Goal: Check status: Check status

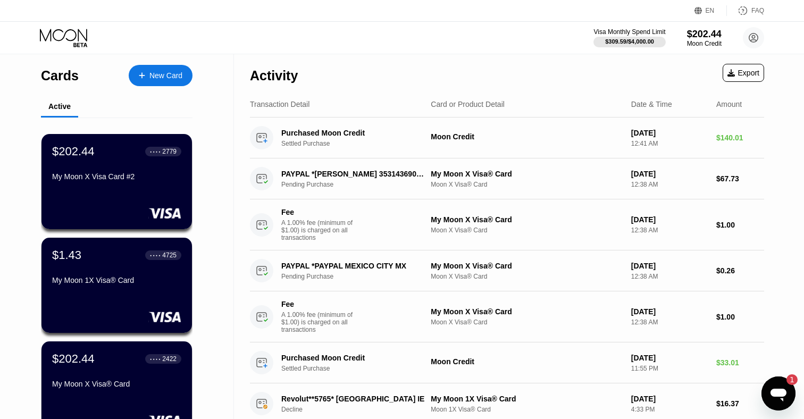
click at [778, 393] on icon "Open messaging window, 1 unread message" at bounding box center [779, 395] width 16 height 13
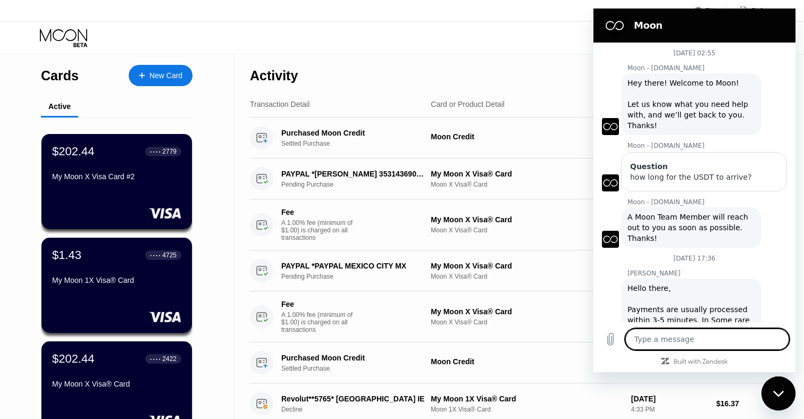
scroll to position [1029, 0]
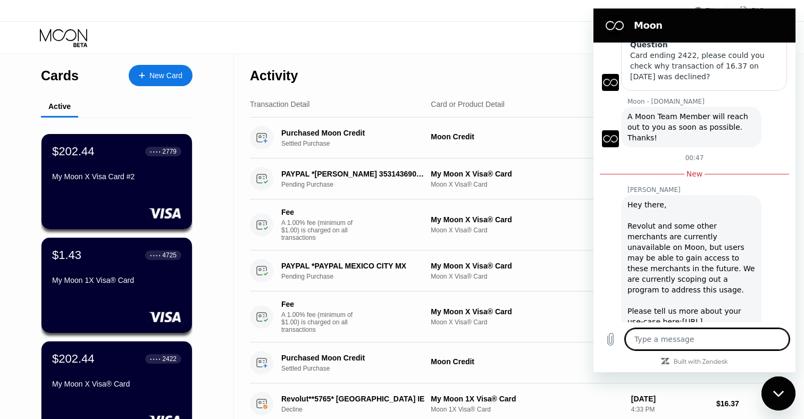
click at [685, 335] on textarea at bounding box center [708, 339] width 164 height 21
type textarea "R"
type textarea "x"
type textarea "Re"
type textarea "x"
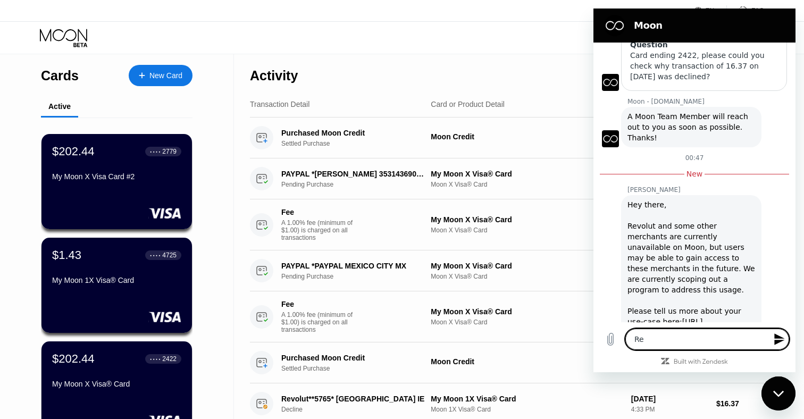
type textarea "Rev"
type textarea "x"
type textarea "Revo"
type textarea "x"
type textarea "Revol"
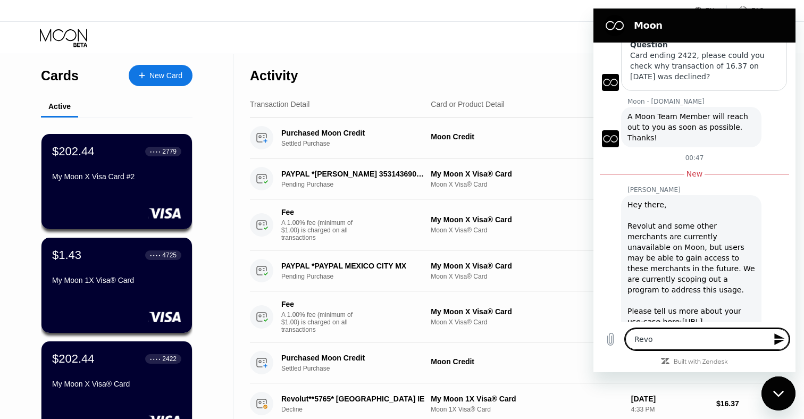
type textarea "x"
type textarea "Revo"
type textarea "x"
type textarea "Rev"
type textarea "x"
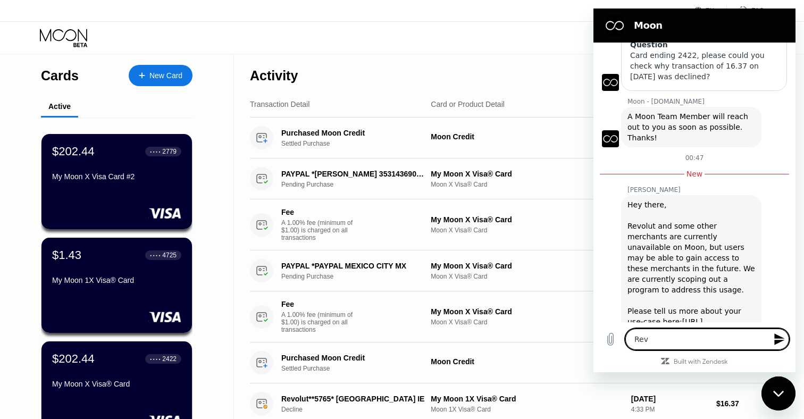
type textarea "Re"
type textarea "x"
type textarea "R"
type textarea "x"
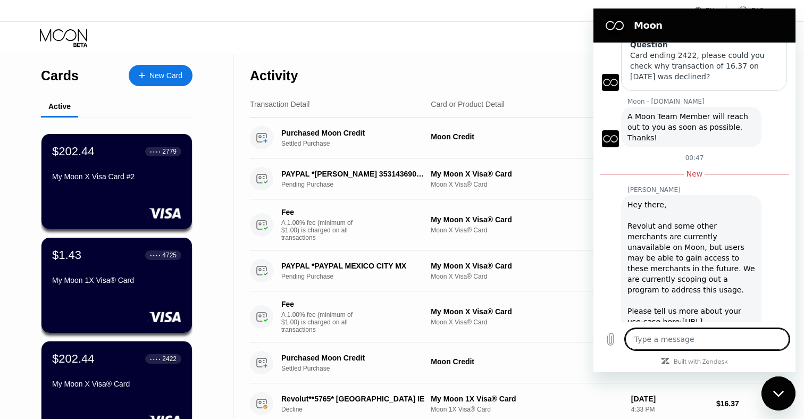
type textarea "I"
type textarea "x"
type textarea "It"
type textarea "x"
type textarea "It"
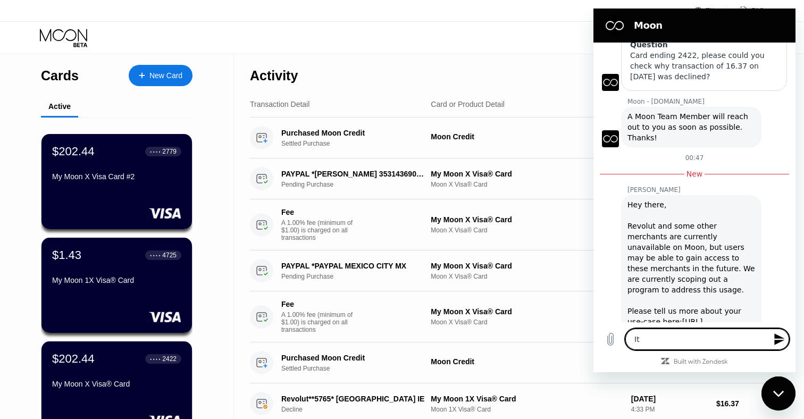
type textarea "x"
type textarea "It w"
type textarea "x"
type textarea "It wo"
type textarea "x"
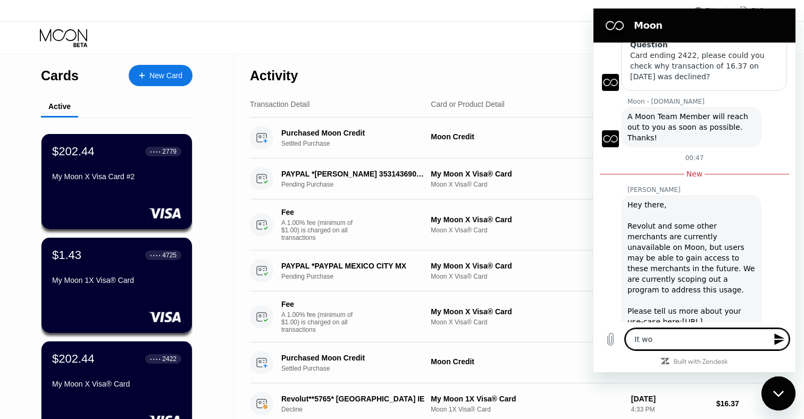
type textarea "It wor"
type textarea "x"
type textarea "It work"
type textarea "x"
type textarea "It worke"
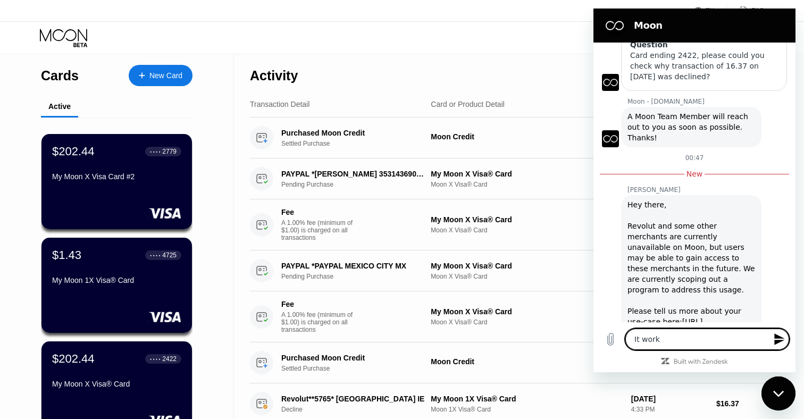
type textarea "x"
type textarea "It worked"
type textarea "x"
type textarea "It worked"
type textarea "x"
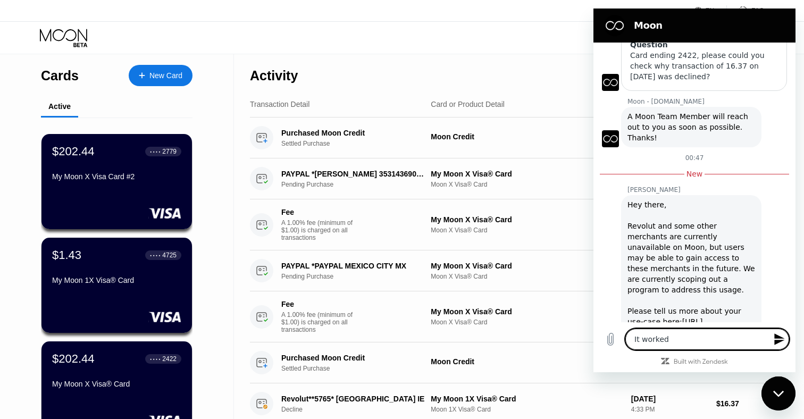
type textarea "It worked s"
type textarea "x"
type textarea "It worked so"
type textarea "x"
type textarea "It worked som"
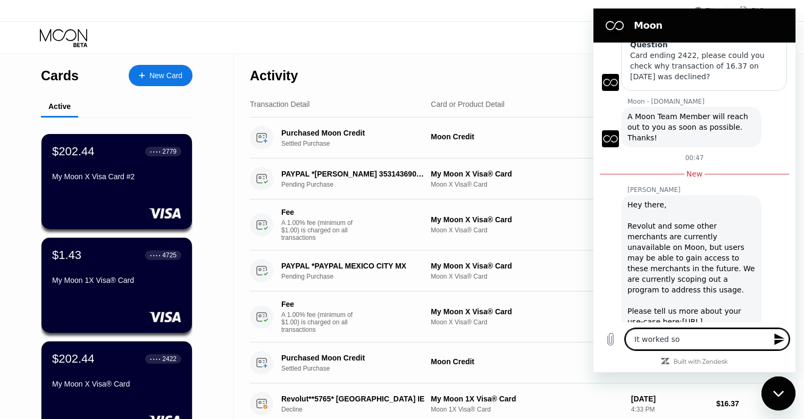
type textarea "x"
type textarea "It worked som"
type textarea "x"
type textarea "It worked som w"
type textarea "x"
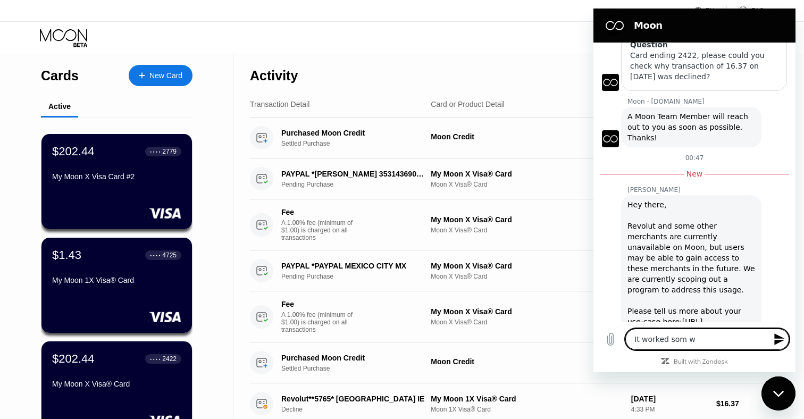
type textarea "It worked som"
type textarea "x"
type textarea "It worked som"
type textarea "x"
type textarea "It worked some"
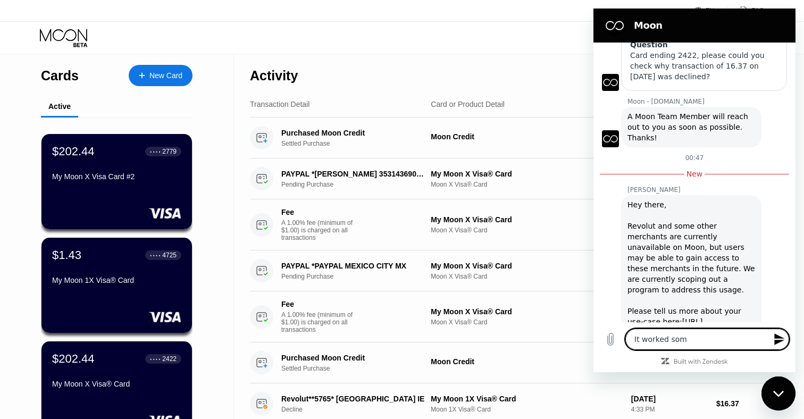
type textarea "x"
type textarea "It worked some"
type textarea "x"
type textarea "It worked some w"
type textarea "x"
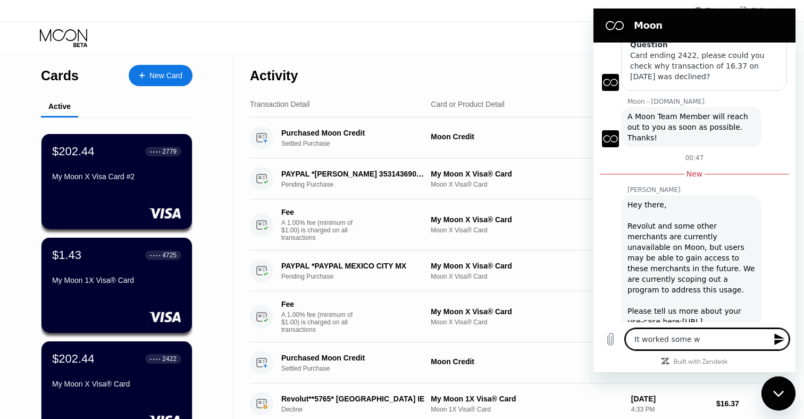
type textarea "It worked some we"
type textarea "x"
type textarea "It worked some wee"
type textarea "x"
type textarea "It worked some week"
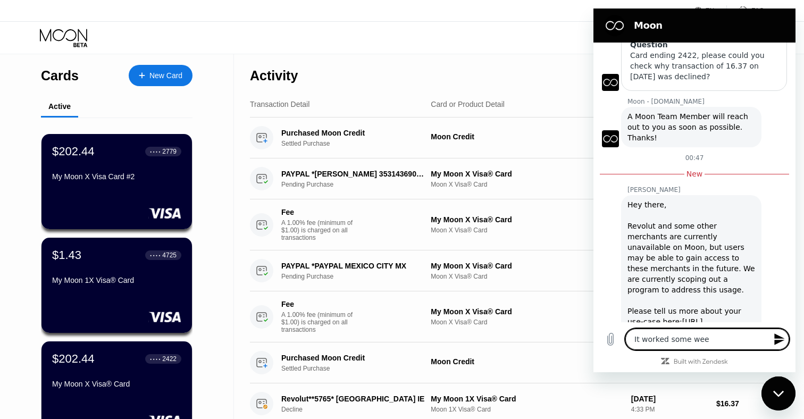
type textarea "x"
type textarea "It worked some week"
type textarea "x"
type textarea "It worked some week a"
type textarea "x"
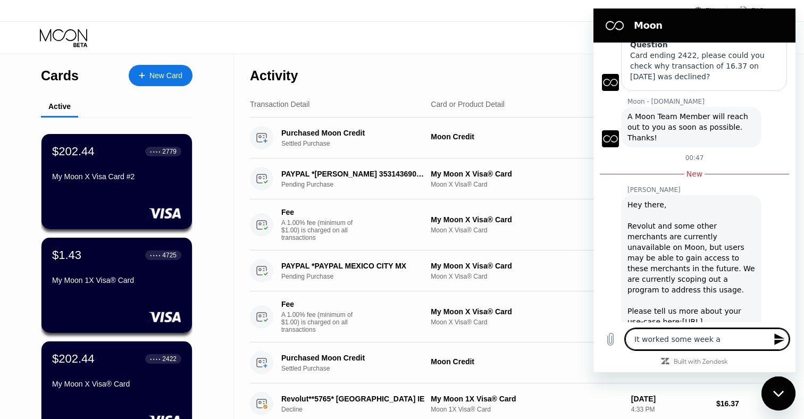
type textarea "It worked some week"
type textarea "x"
type textarea "It worked some week"
type textarea "x"
type textarea "It worked some weeks"
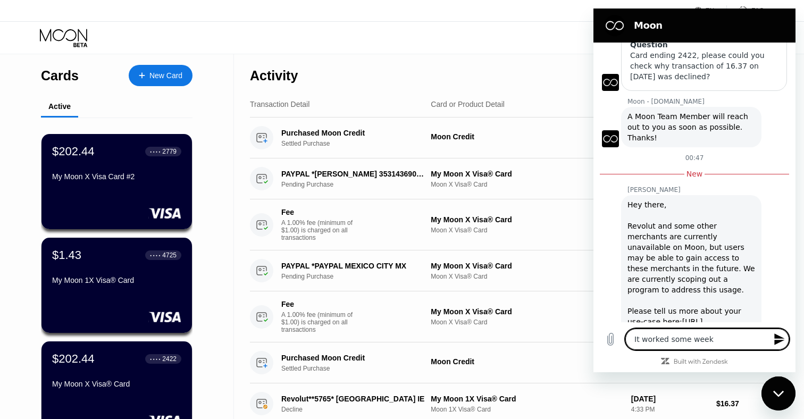
type textarea "x"
type textarea "It worked some weeks"
type textarea "x"
type textarea "It worked some weeks a"
type textarea "x"
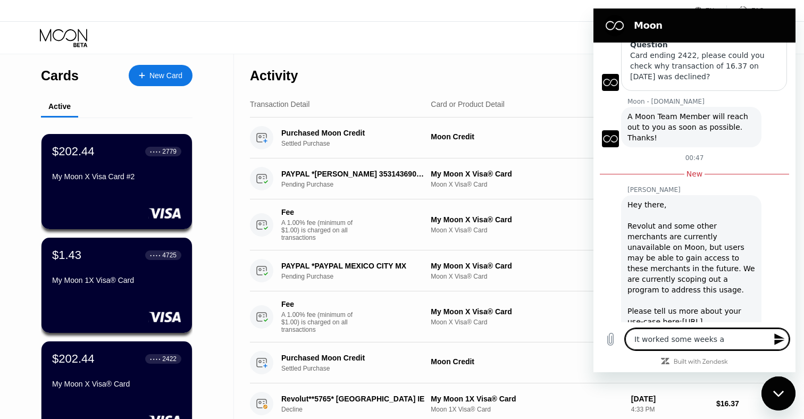
type textarea "It worked some weeks ag"
type textarea "x"
type textarea "It worked some weeks ago"
type textarea "x"
type textarea "It worked some weeks ago."
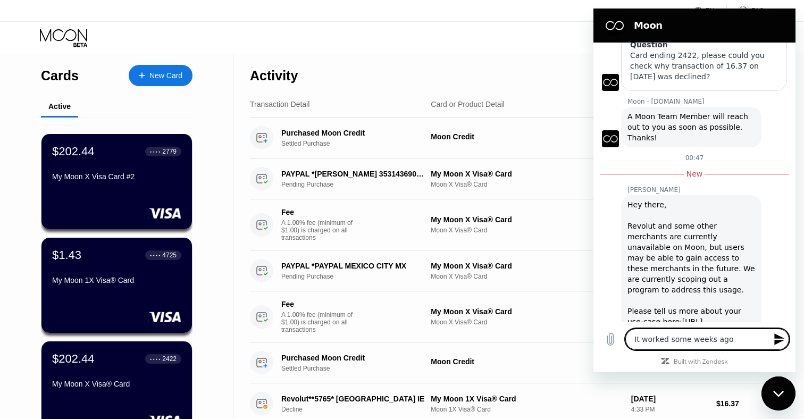
type textarea "x"
type textarea "It worked some weeks ago."
type textarea "x"
type textarea "It worked some weeks ago. R"
type textarea "x"
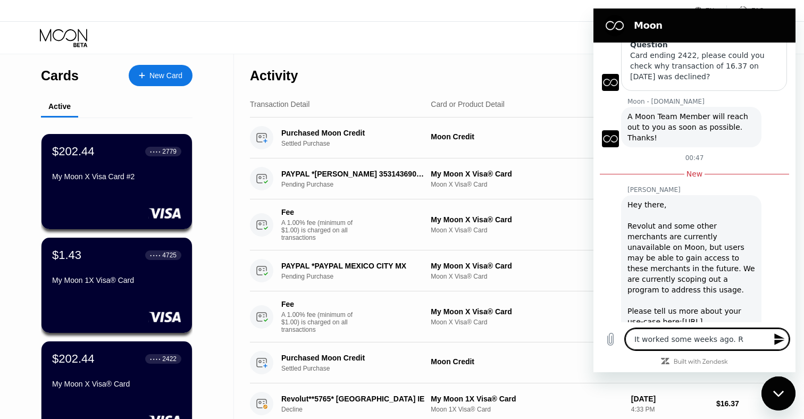
type textarea "It worked some weeks ago. Re"
type textarea "x"
type textarea "It worked some weeks ago. Rev"
type textarea "x"
type textarea "It worked some weeks ago. Revo"
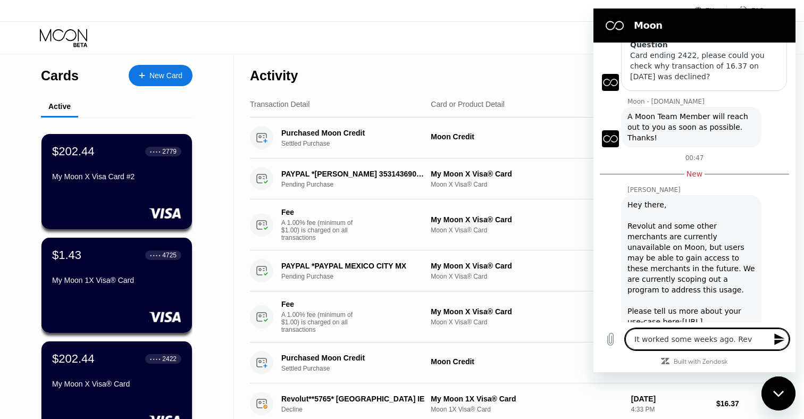
type textarea "x"
type textarea "It worked some weeks ago. Revol"
type textarea "x"
type textarea "It worked some weeks ago. Revolt"
type textarea "x"
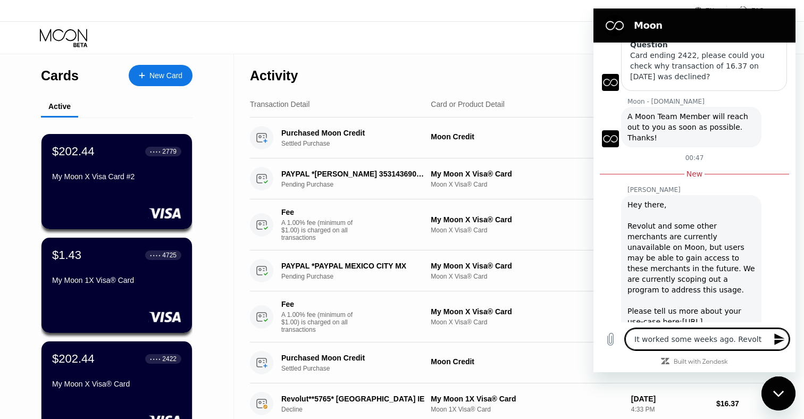
type textarea "It worked some weeks ago. [GEOGRAPHIC_DATA]"
type textarea "x"
type textarea "It worked some weeks ago. [GEOGRAPHIC_DATA]"
type textarea "x"
type textarea "It worked some weeks ago. Revoltu a"
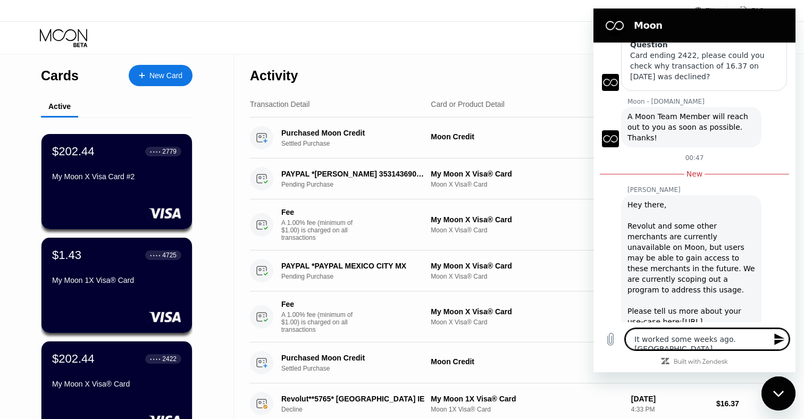
type textarea "x"
type textarea "It worked some weeks ago. Revoltu ad"
type textarea "x"
type textarea "It worked some weeks ago. Revoltu adv"
type textarea "x"
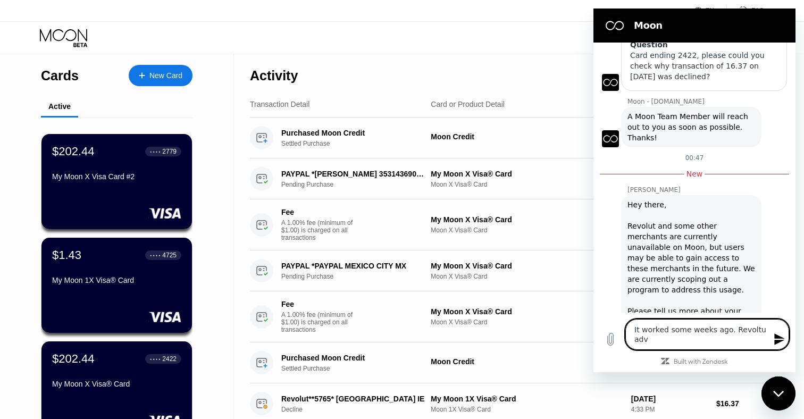
type textarea "It worked some weeks ago. Revoltu advi"
type textarea "x"
type textarea "It worked some weeks ago. Revoltu advis"
type textarea "x"
type textarea "It worked some weeks ago. Revoltu advise"
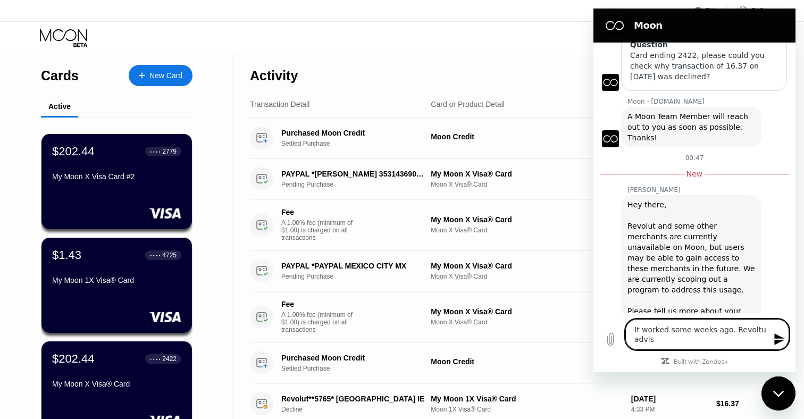
type textarea "x"
type textarea "It worked some weeks ago. Revoltu advised"
type textarea "x"
type textarea "It worked some weeks ago. [GEOGRAPHIC_DATA]"
type textarea "x"
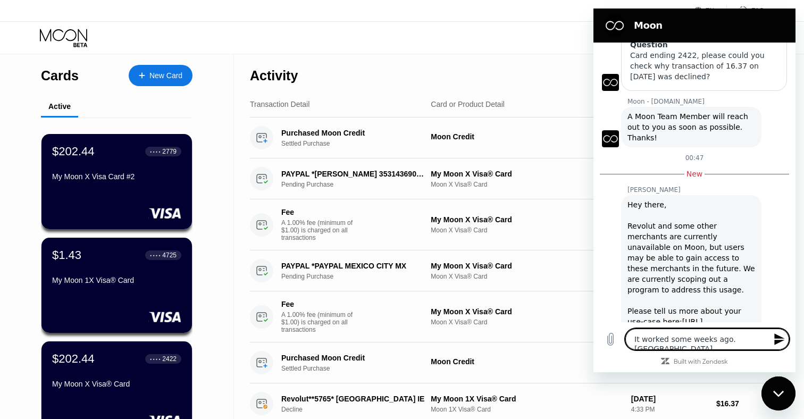
type textarea "It worked some weeks ago. [GEOGRAPHIC_DATA]"
type textarea "x"
type textarea "It worked some weeks ago. Revolt"
type textarea "x"
type textarea "It worked some weeks ago. Revol"
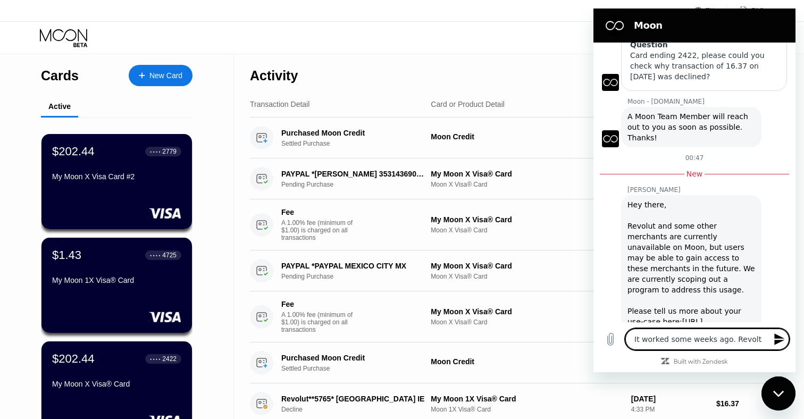
type textarea "x"
type textarea "It worked some weeks ago. Revo"
type textarea "x"
type textarea "It worked some weeks ago. Rev"
type textarea "x"
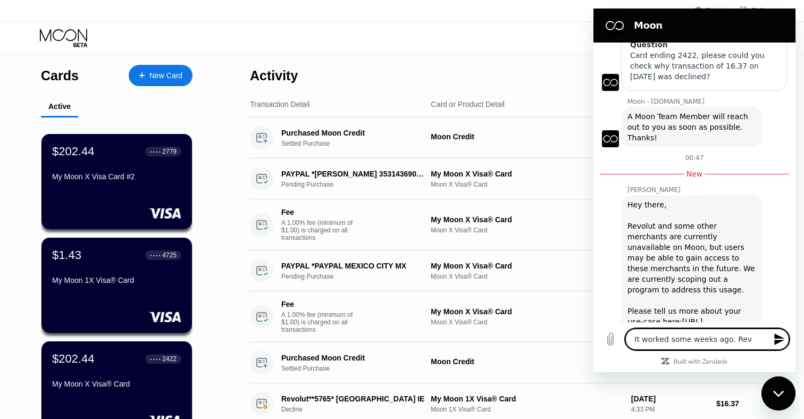
type textarea "It worked some weeks ago. Re"
type textarea "x"
type textarea "It worked some weeks ago. R"
type textarea "x"
type textarea "It worked some weeks ago."
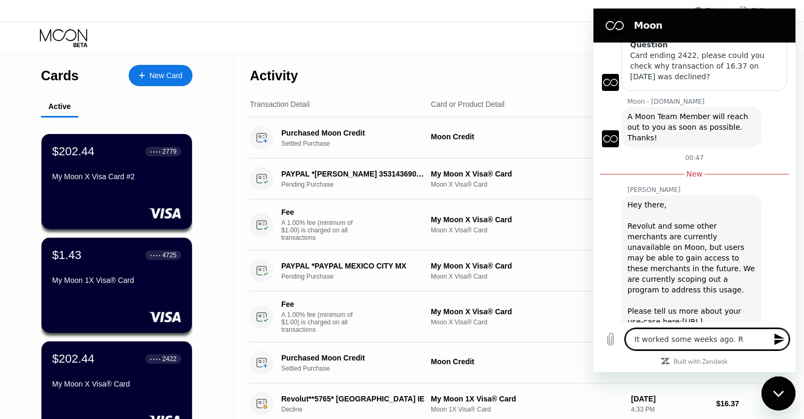
type textarea "x"
type textarea "It worked some weeks ago. T"
type textarea "x"
type textarea "It worked some weeks ago. Th"
type textarea "x"
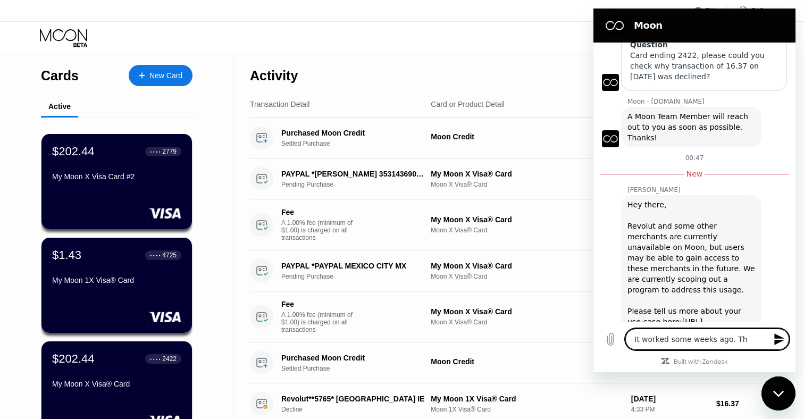
type textarea "It worked some weeks ago. The"
type textarea "x"
type textarea "It worked some weeks ago. The"
type textarea "x"
type textarea "It worked some weeks ago. The M"
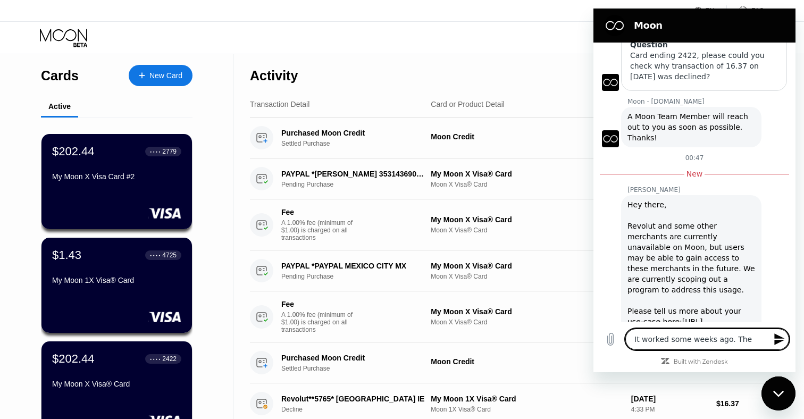
type textarea "x"
type textarea "It worked some weeks ago. The ME"
type textarea "x"
type textarea "It worked some weeks ago. The MEr"
type textarea "x"
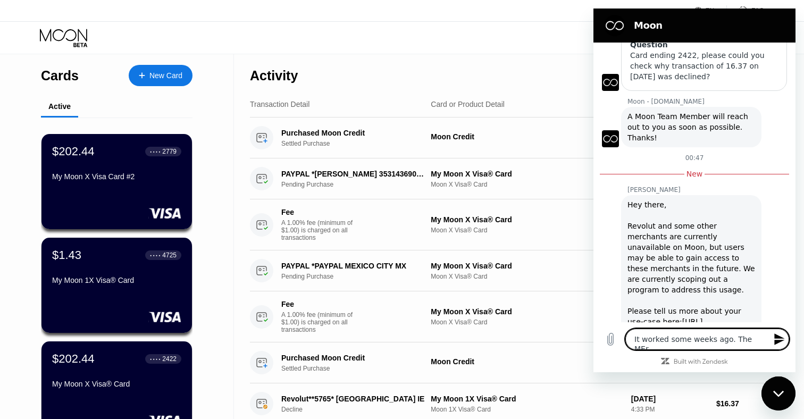
type textarea "It worked some weeks ago. The MErc"
type textarea "x"
type textarea "It worked some weeks ago. The MErca"
type textarea "x"
type textarea "It worked some weeks ago. The MErcah"
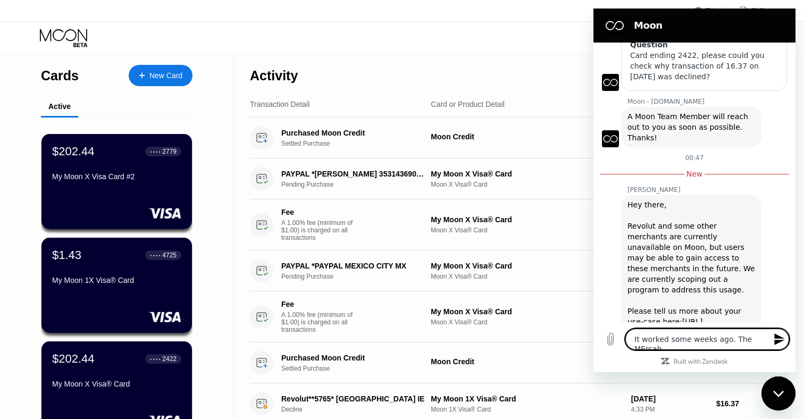
type textarea "x"
type textarea "It worked some weeks ago. The MErcahn"
type textarea "x"
type textarea "It worked some weeks ago. The MErcahnt"
type textarea "x"
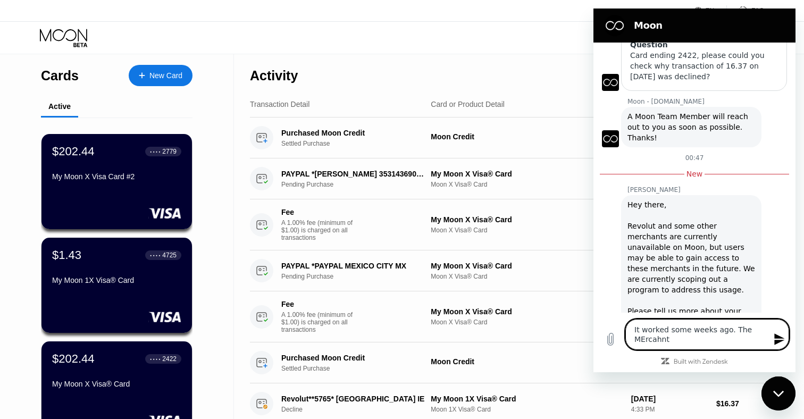
type textarea "It worked some weeks ago. The MErcahnt"
type textarea "x"
type textarea "It worked some weeks ago. The MErcahnt R"
type textarea "x"
type textarea "It worked some weeks ago. The MErcahnt Re"
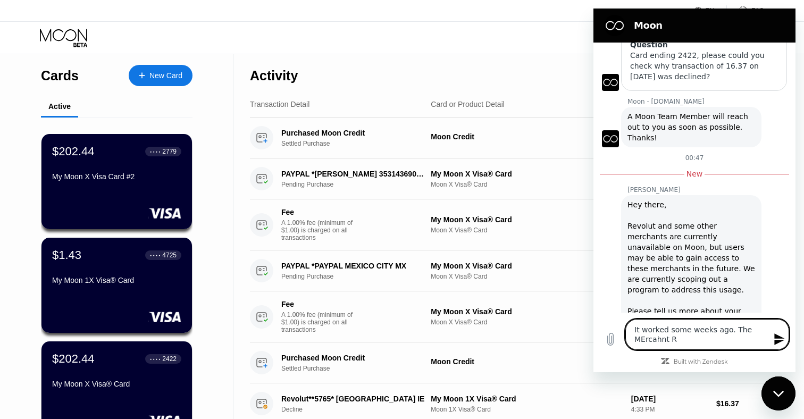
type textarea "x"
type textarea "It worked some weeks ago. The M"
type textarea "x"
type textarea "It worked some weeks ago. The Me"
type textarea "x"
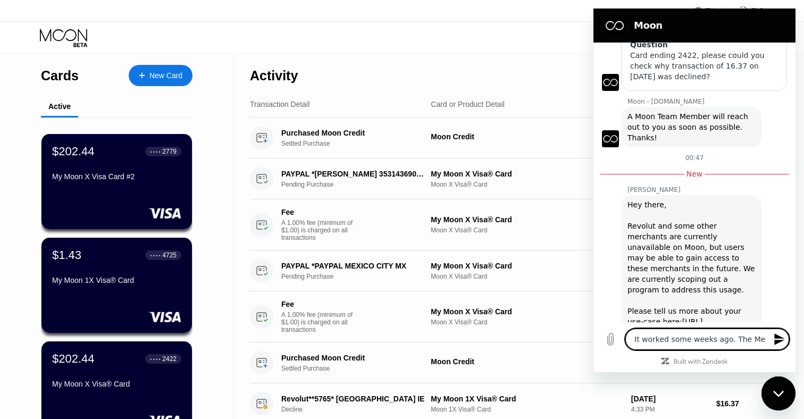
type textarea "It worked some weeks ago. The Mer"
type textarea "x"
type textarea "It worked some weeks ago. The Merc"
type textarea "x"
type textarea "It worked some weeks ago. The Merch"
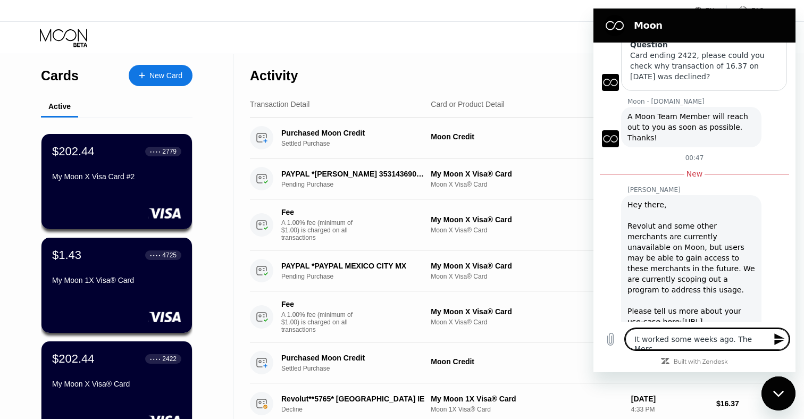
type textarea "x"
type textarea "It worked some weeks ago. The Mercha"
type textarea "x"
type textarea "It worked some weeks ago. The [PERSON_NAME]"
type textarea "x"
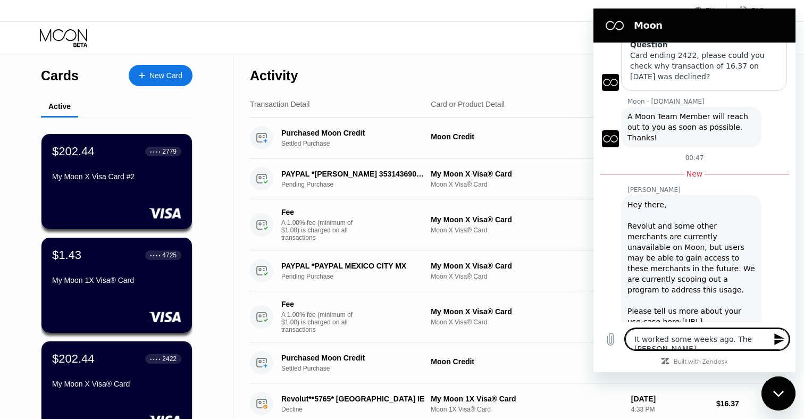
type textarea "It worked some weeks ago. The Merchant"
type textarea "x"
type textarea "It worked some weeks ago. The Merchant"
type textarea "x"
type textarea "It worked some weeks ago. The Merchant R"
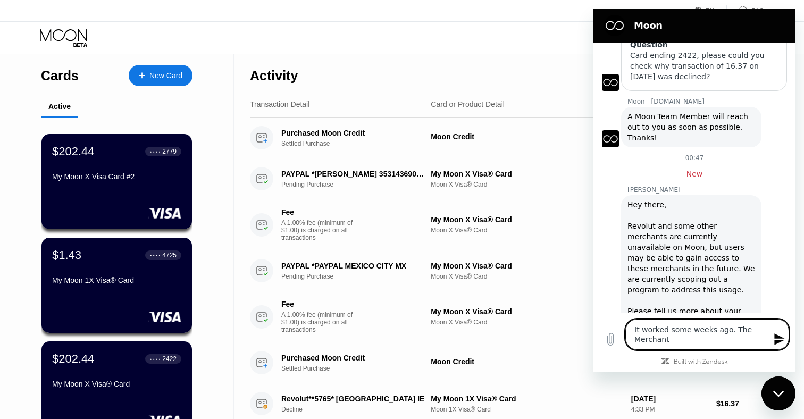
type textarea "x"
type textarea "It worked some weeks ago. The Merchant Re"
type textarea "x"
type textarea "It worked some weeks ago. The Merchant Rev"
type textarea "x"
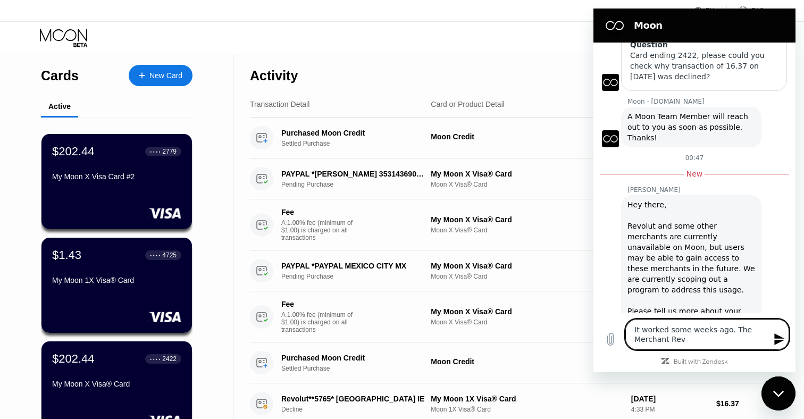
type textarea "It worked some weeks ago. The Merchant Revo"
type textarea "x"
type textarea "It worked some weeks ago. The Merchant Revol"
type textarea "x"
type textarea "It worked some weeks ago. The Merchant Revolu"
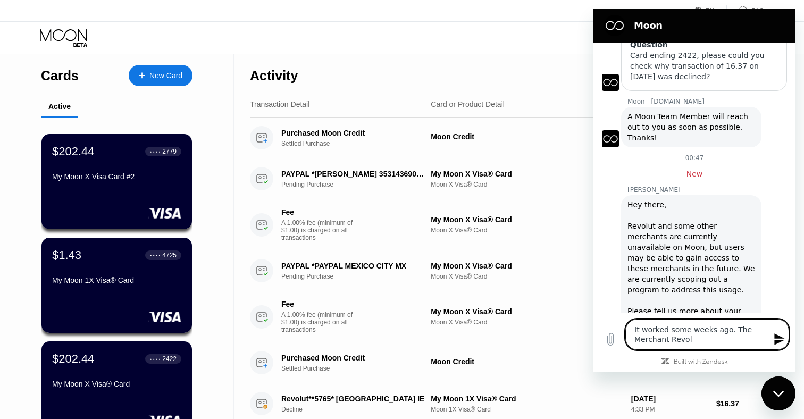
type textarea "x"
type textarea "It worked some weeks ago. The Merchant Revolut"
type textarea "x"
type textarea "It worked some weeks ago. The Merchant Revolut"
type textarea "x"
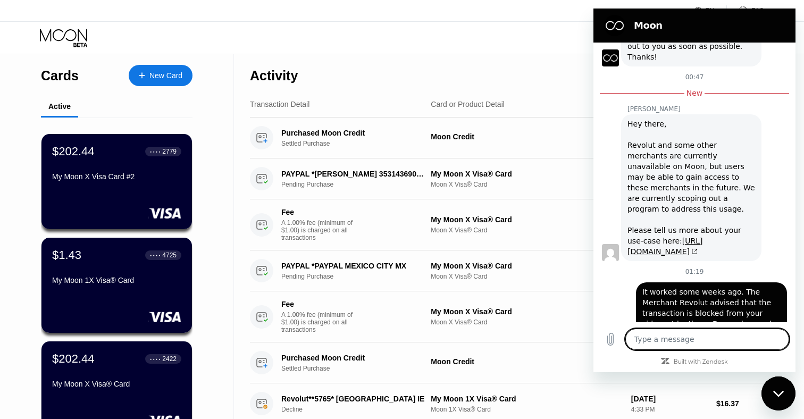
scroll to position [1112, 0]
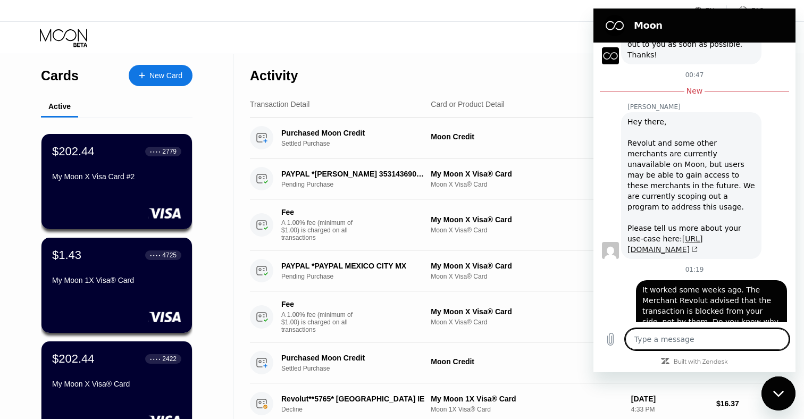
click at [683, 235] on link "[URL][DOMAIN_NAME]" at bounding box center [665, 244] width 75 height 19
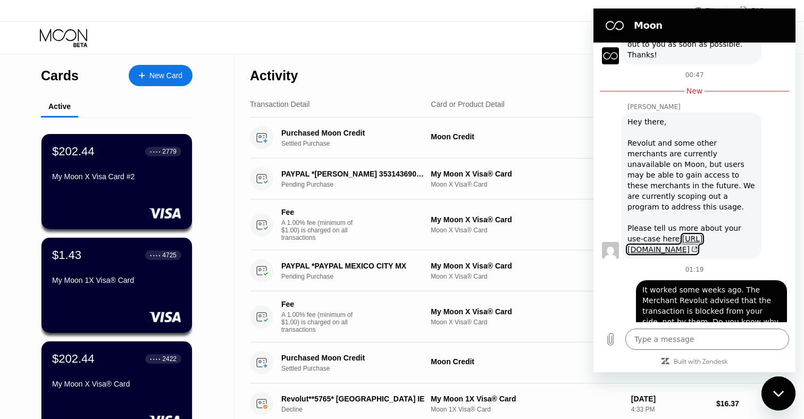
click at [666, 117] on div "Hey there, Revolut and some other merchants are currently unavailable on Moon, …" at bounding box center [692, 186] width 128 height 138
click at [779, 399] on div "Close messaging window" at bounding box center [779, 394] width 32 height 32
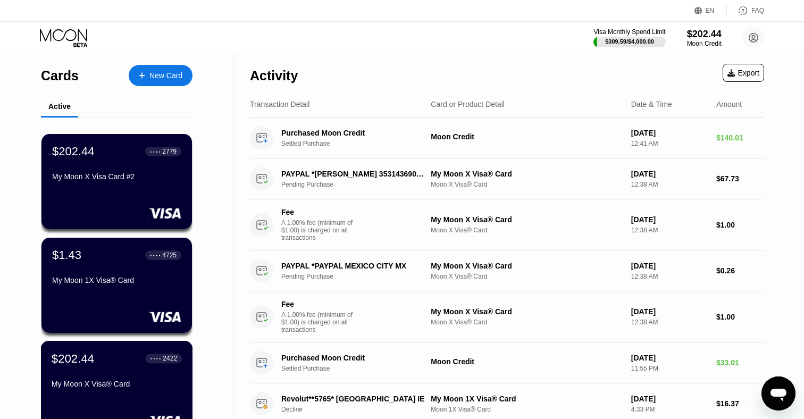
click at [142, 380] on div "My Moon X Visa® Card" at bounding box center [117, 384] width 130 height 9
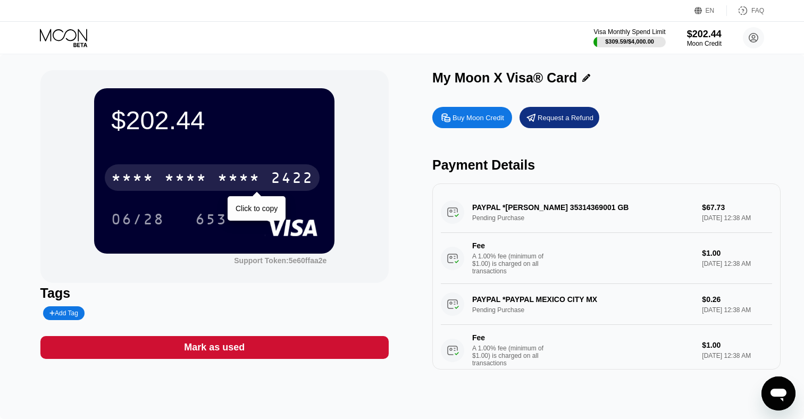
click at [266, 176] on div "* * * * * * * * * * * * 2422" at bounding box center [212, 177] width 215 height 27
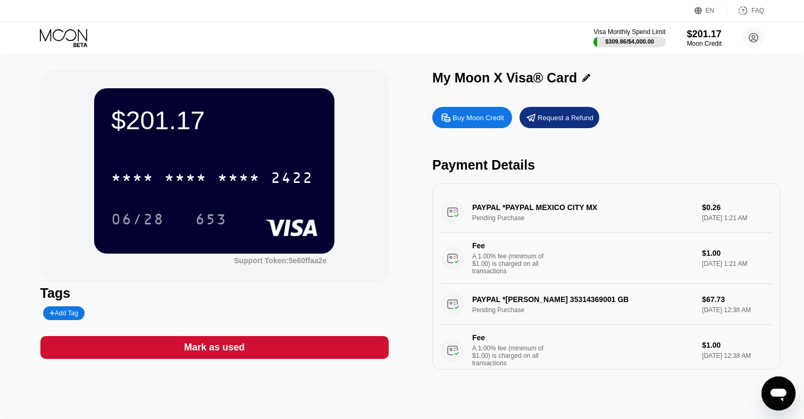
click at [77, 43] on icon at bounding box center [64, 38] width 49 height 19
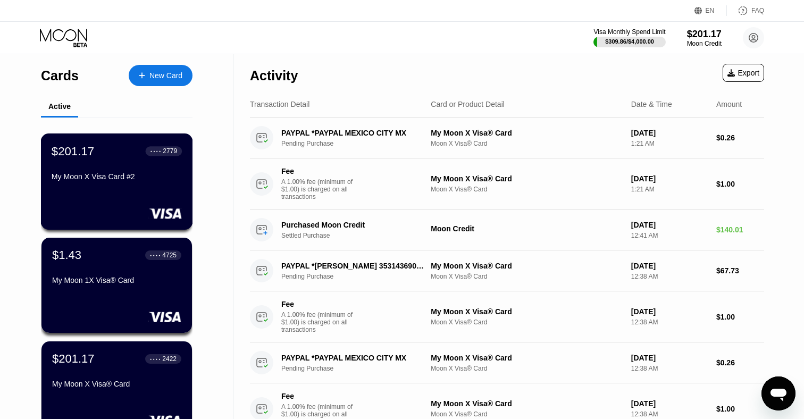
click at [129, 150] on div "$201.17 ● ● ● ● 2779" at bounding box center [117, 151] width 130 height 14
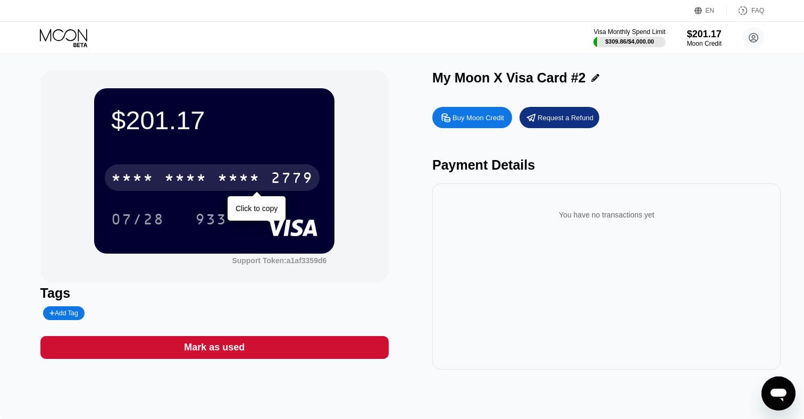
click at [278, 173] on div "2779" at bounding box center [292, 179] width 43 height 17
